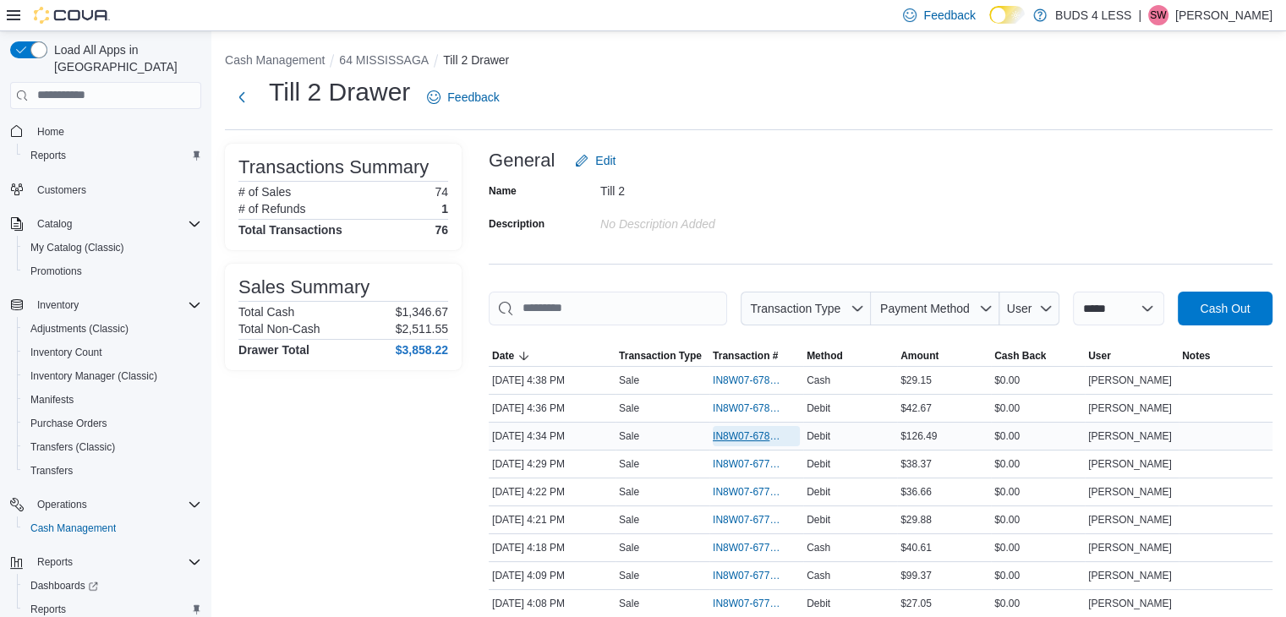
click at [755, 434] on span "IN8W07-678001" at bounding box center [748, 437] width 70 height 14
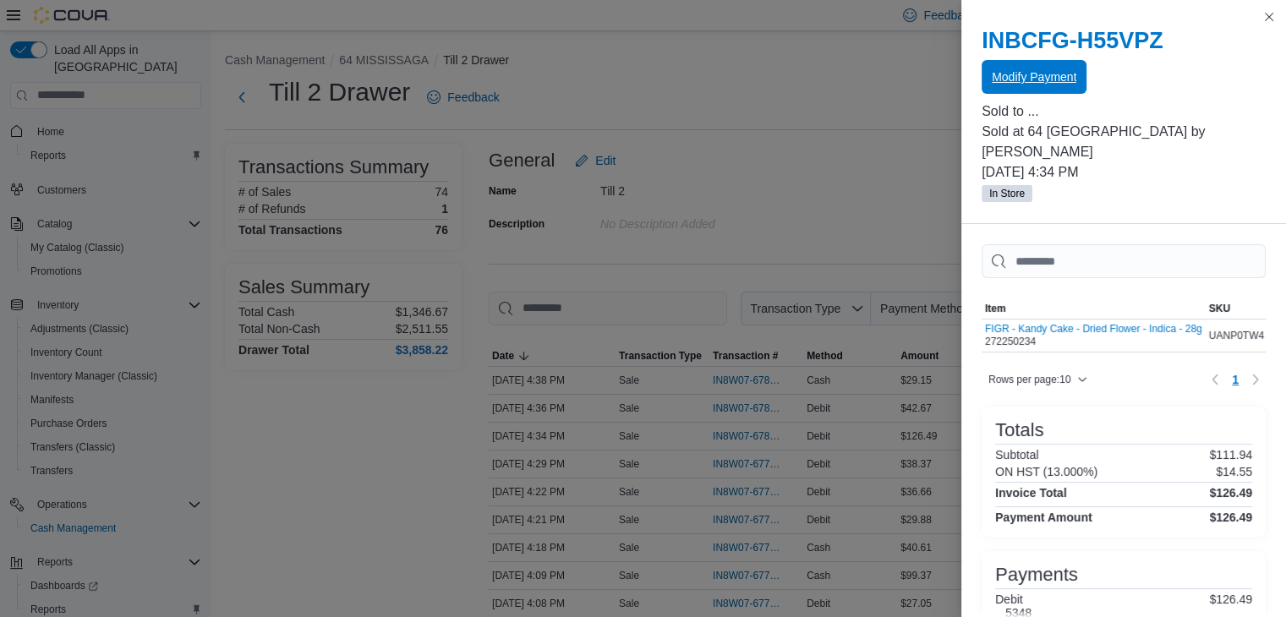
click at [1020, 76] on span "Modify Payment" at bounding box center [1034, 76] width 85 height 17
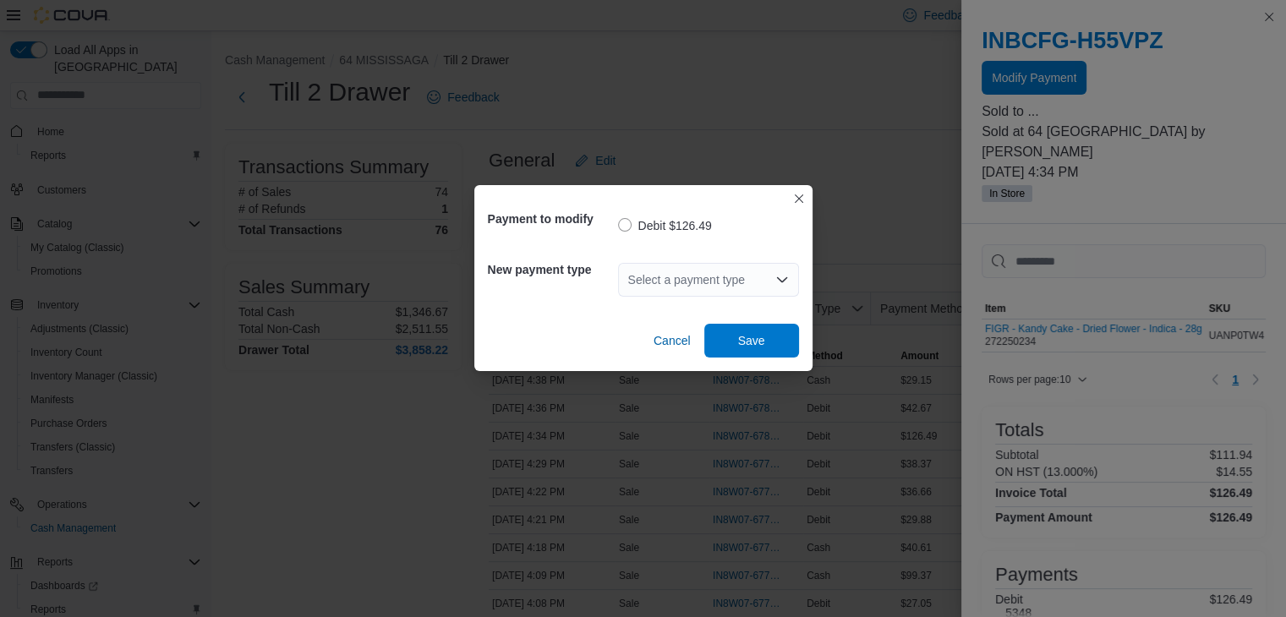
click at [670, 281] on div "Select a payment type" at bounding box center [708, 280] width 181 height 34
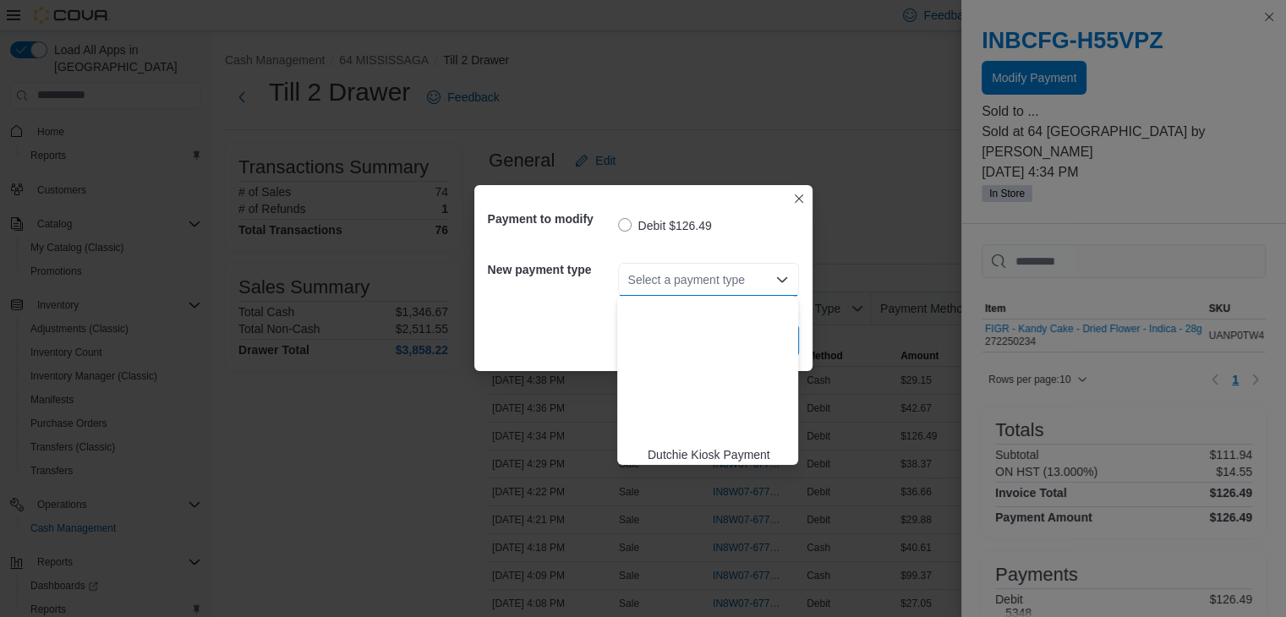
scroll to position [223, 0]
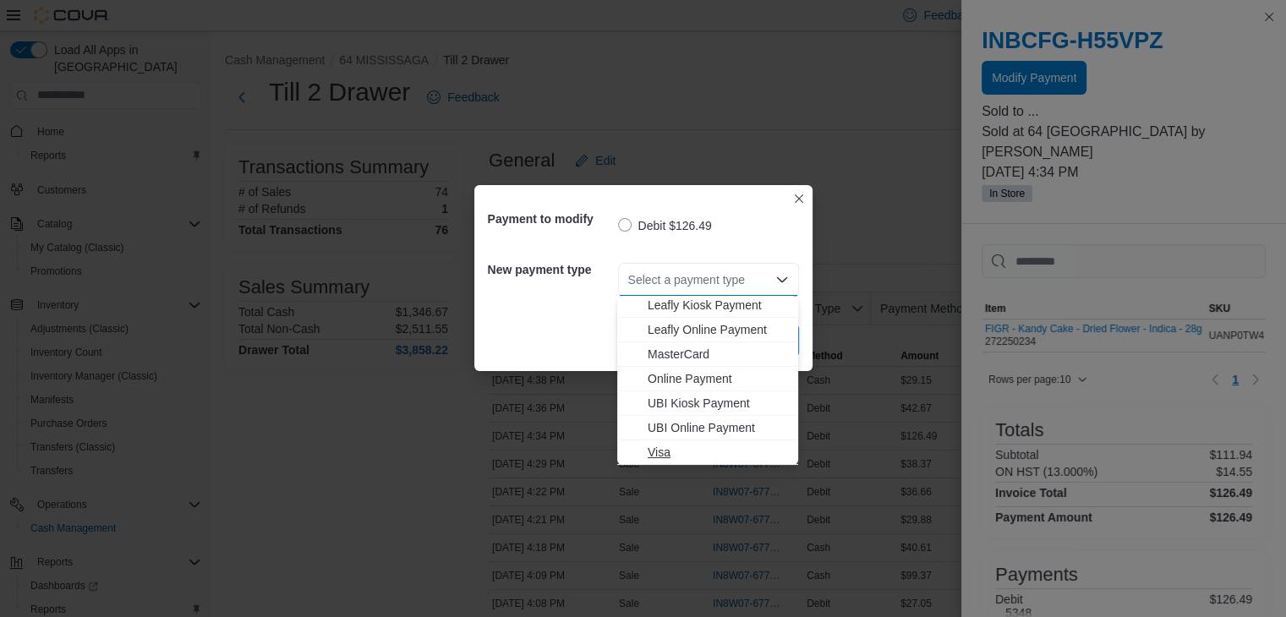
click at [678, 450] on span "Visa" at bounding box center [718, 452] width 140 height 17
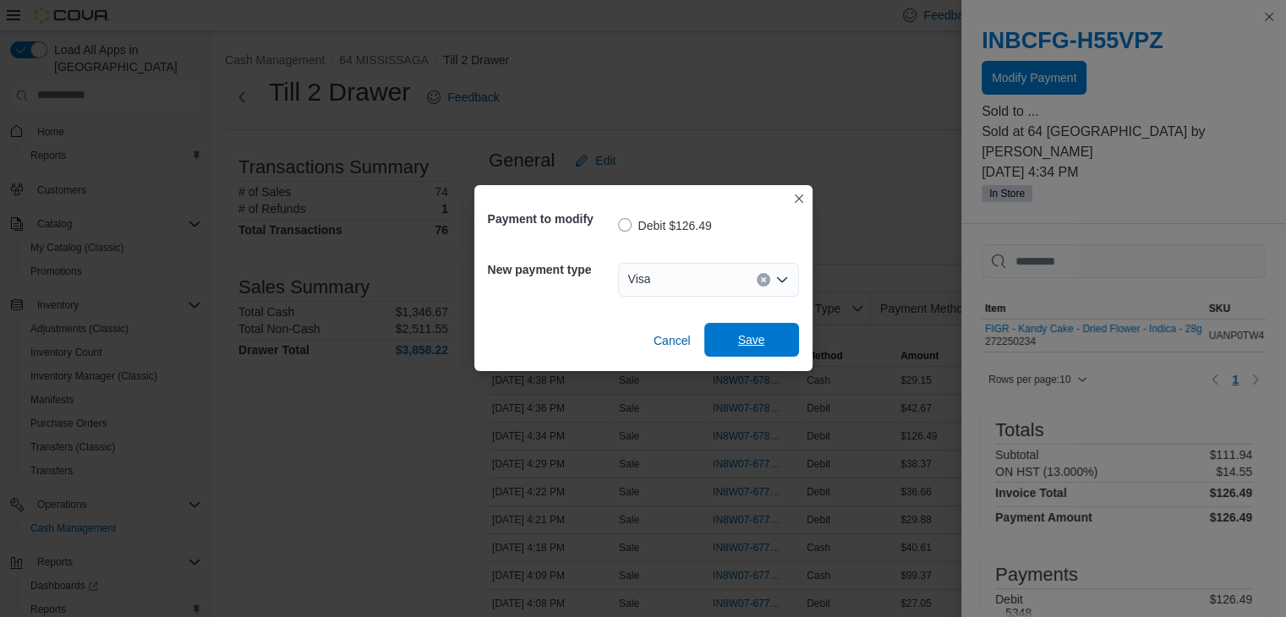
click at [743, 336] on span "Save" at bounding box center [751, 339] width 27 height 17
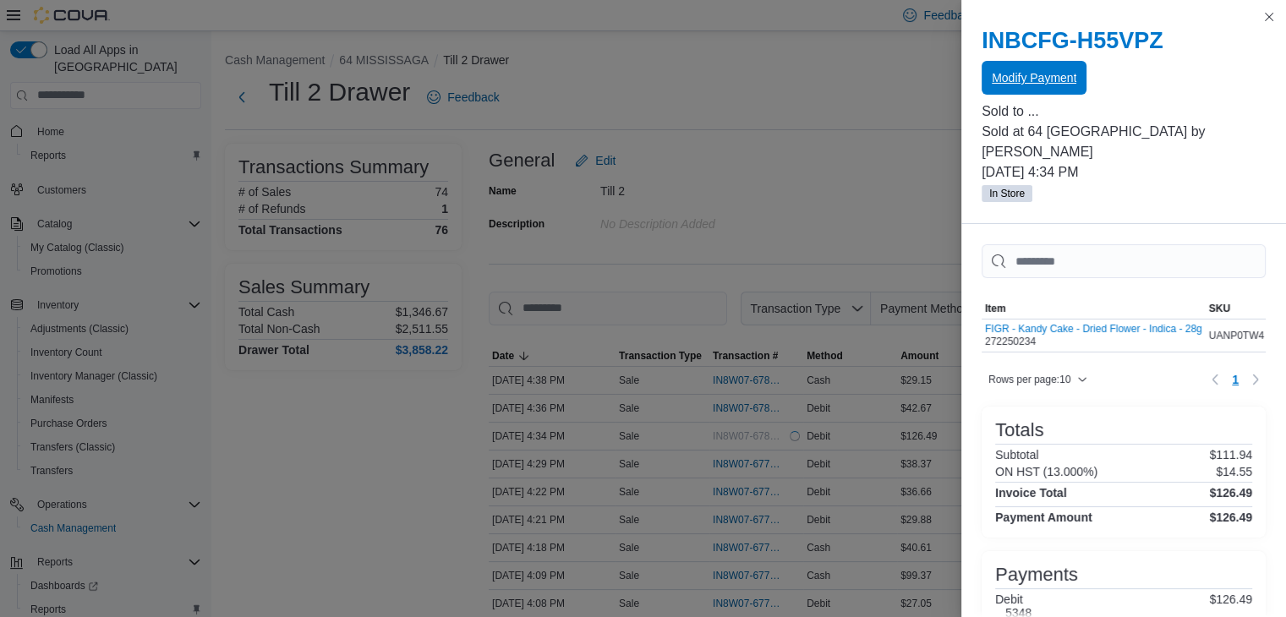
scroll to position [0, 0]
